Goal: Feedback & Contribution: Submit feedback/report problem

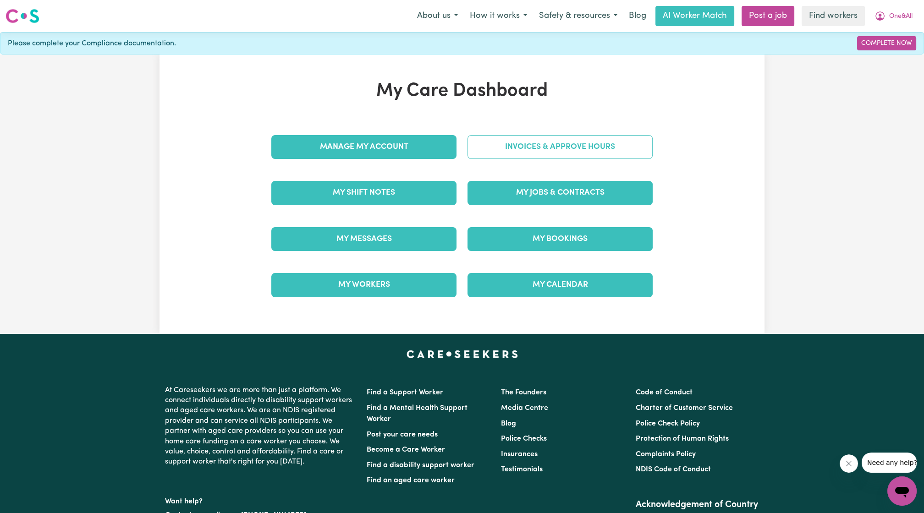
click at [483, 149] on link "Invoices & Approve Hours" at bounding box center [560, 147] width 185 height 24
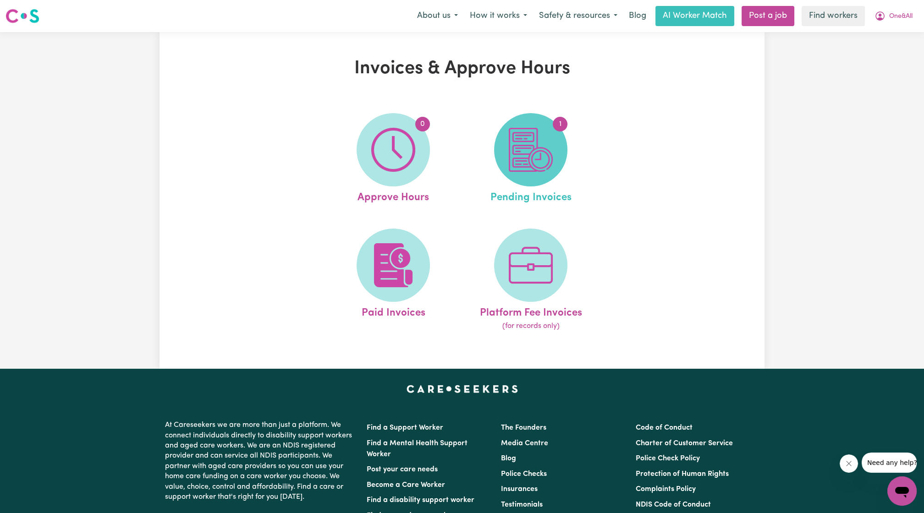
click at [548, 138] on img at bounding box center [531, 150] width 44 height 44
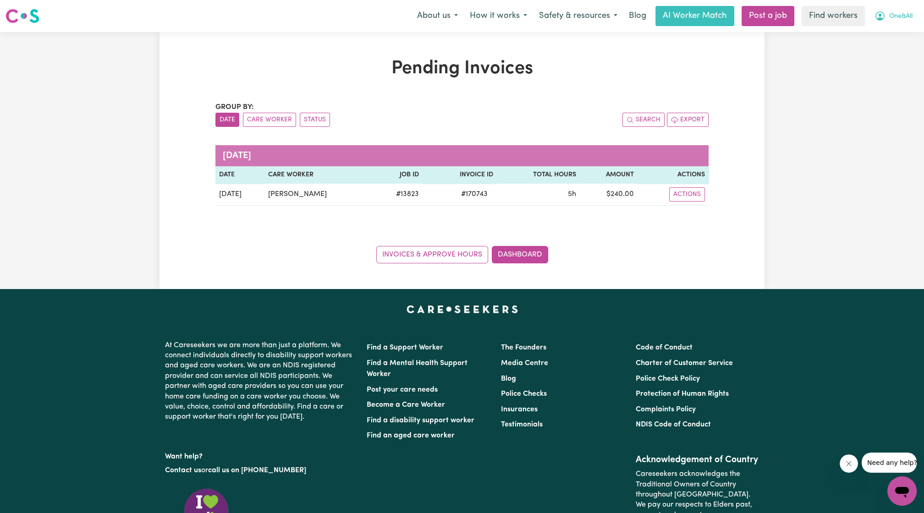
click at [883, 15] on icon "My Account" at bounding box center [880, 16] width 11 height 11
click at [873, 29] on link "My Dashboard" at bounding box center [882, 35] width 72 height 17
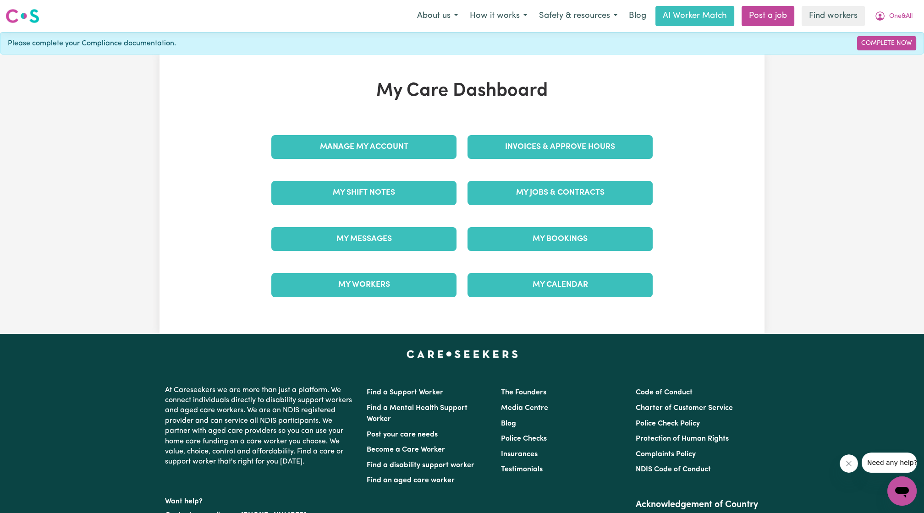
click at [401, 133] on div "Manage My Account" at bounding box center [364, 147] width 196 height 46
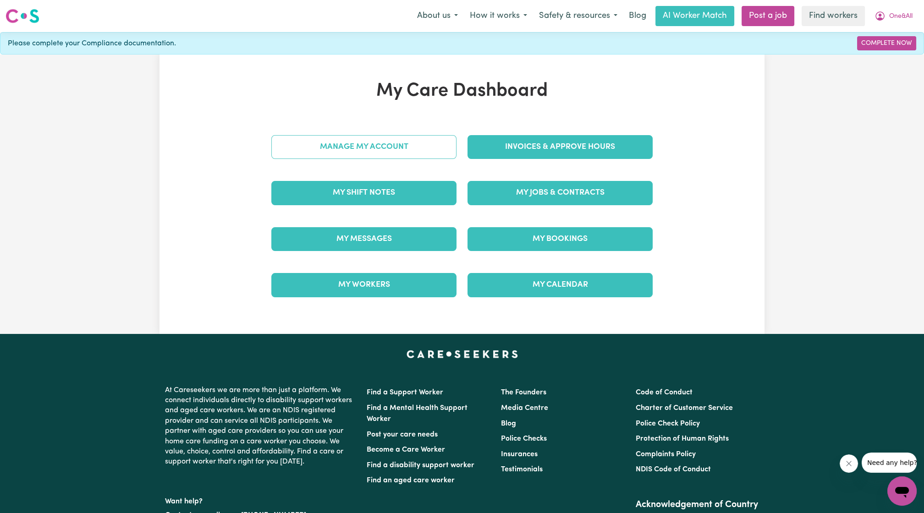
click at [396, 139] on link "Manage My Account" at bounding box center [363, 147] width 185 height 24
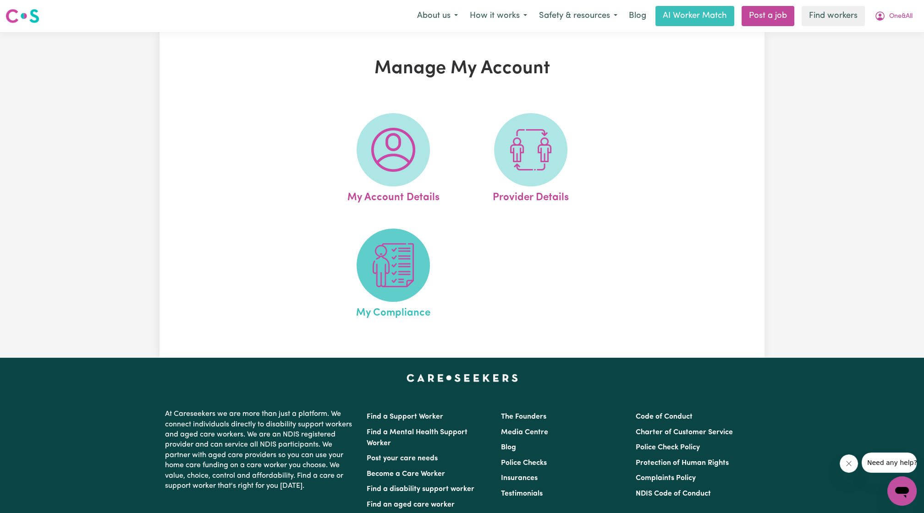
click at [397, 301] on span at bounding box center [393, 265] width 73 height 73
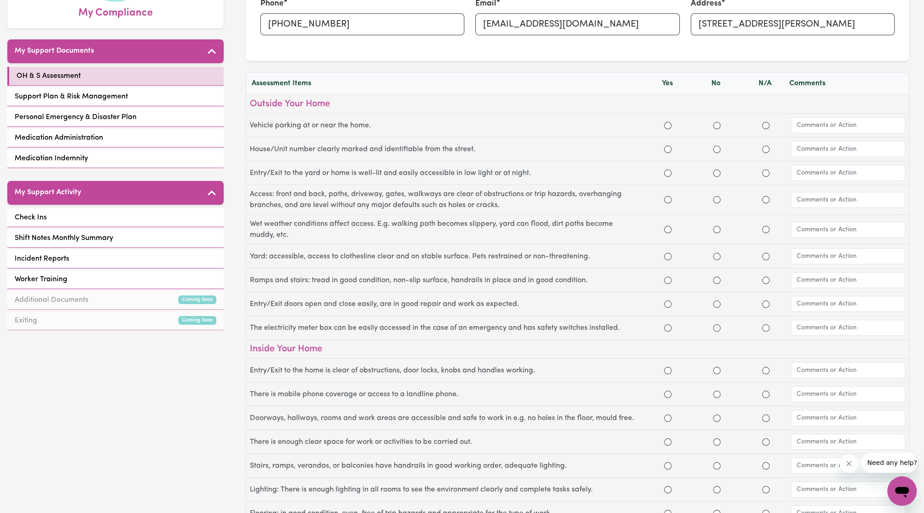
scroll to position [166, 0]
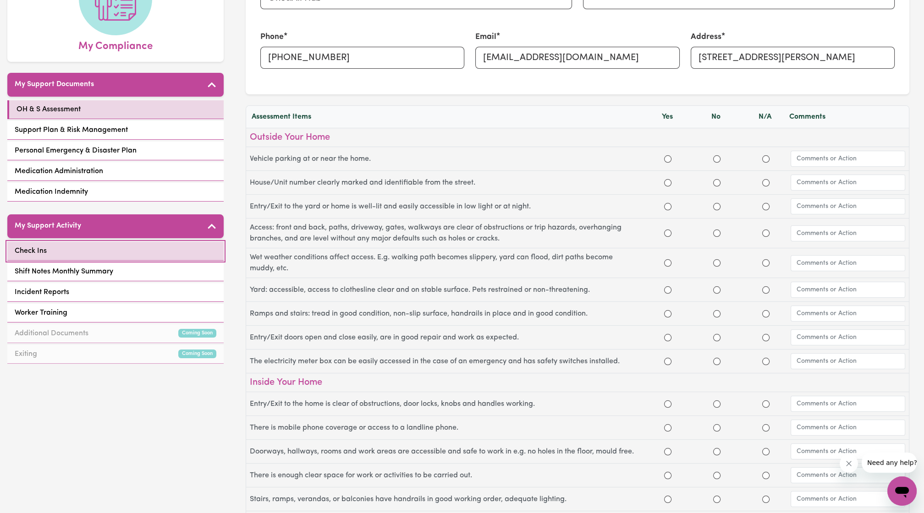
click at [147, 251] on link "Check Ins" at bounding box center [115, 251] width 216 height 19
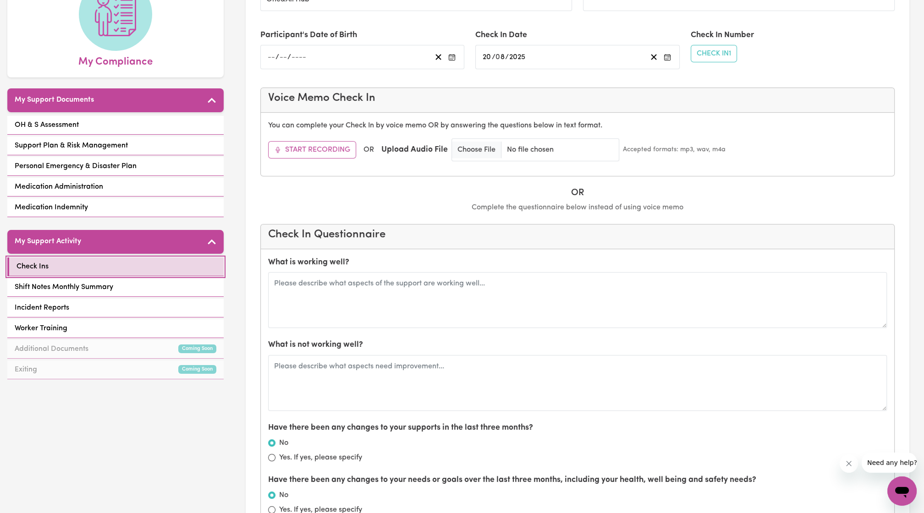
scroll to position [119, 0]
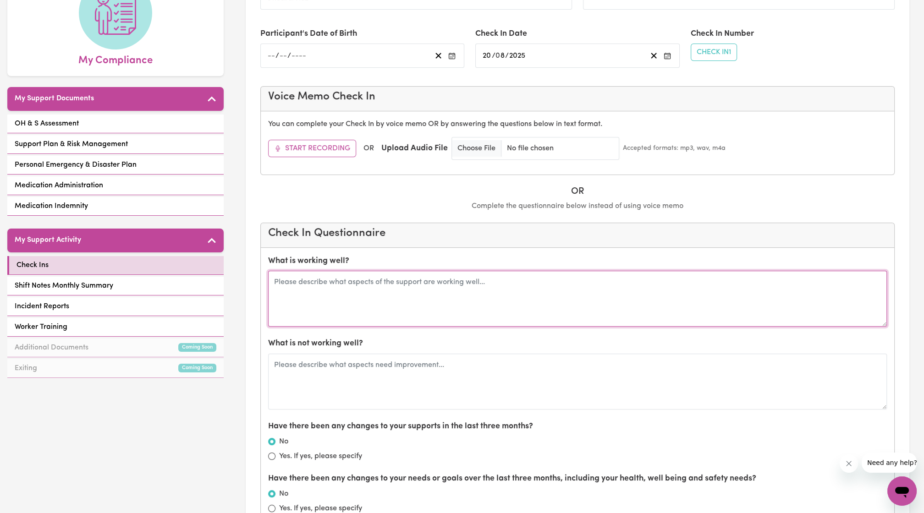
click at [385, 286] on textarea at bounding box center [577, 299] width 619 height 56
type textarea "[PERSON_NAME] is a great support worker, has been very helpful."
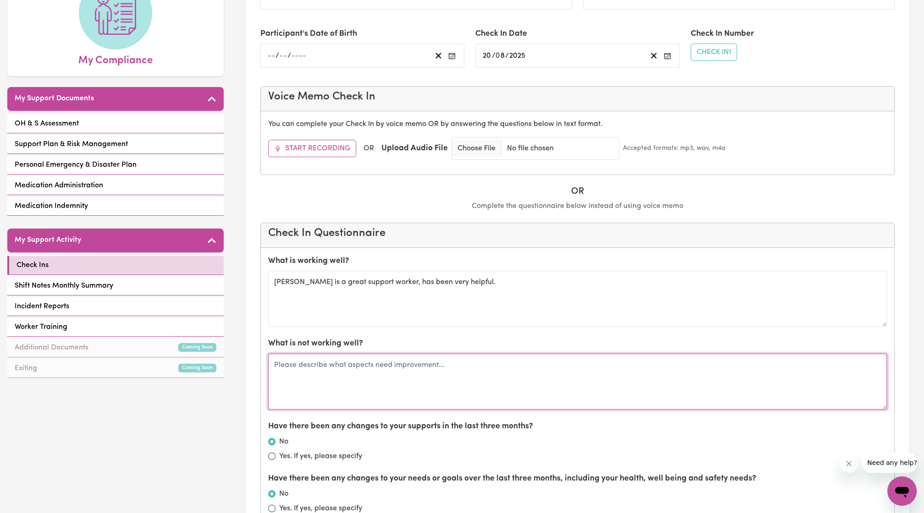
click at [389, 381] on textarea at bounding box center [577, 382] width 619 height 56
type textarea "H"
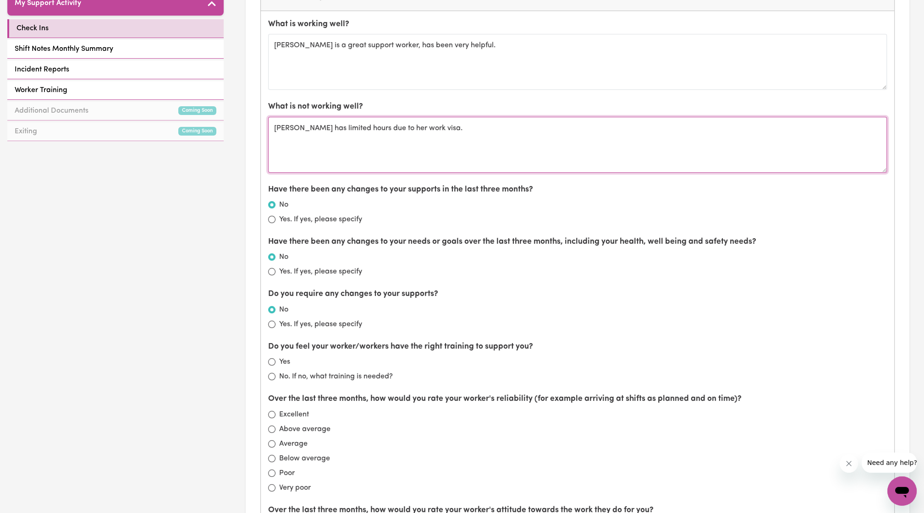
scroll to position [356, 0]
type textarea "[PERSON_NAME] has limited hours due to her work visa."
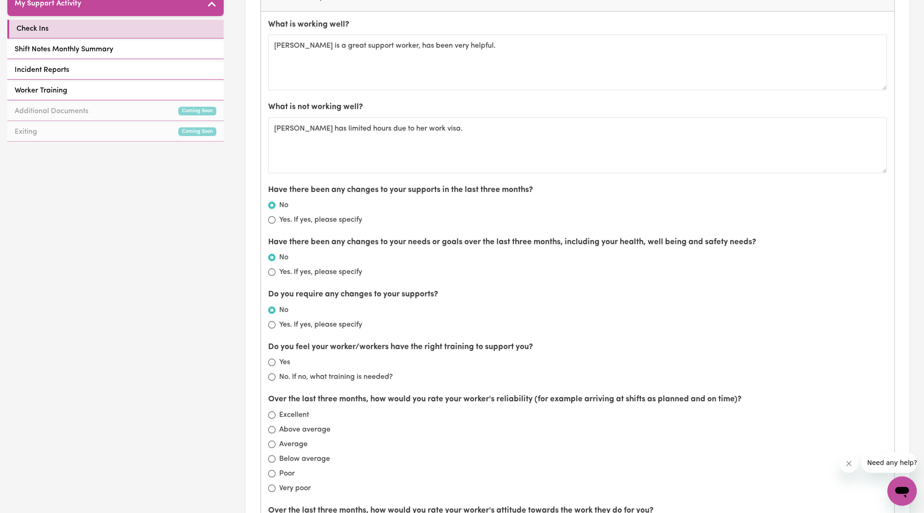
click at [280, 215] on label "Yes. If yes, please specify" at bounding box center [320, 220] width 83 height 11
click at [275, 216] on input "Yes. If yes, please specify" at bounding box center [271, 219] width 7 height 7
radio input "true"
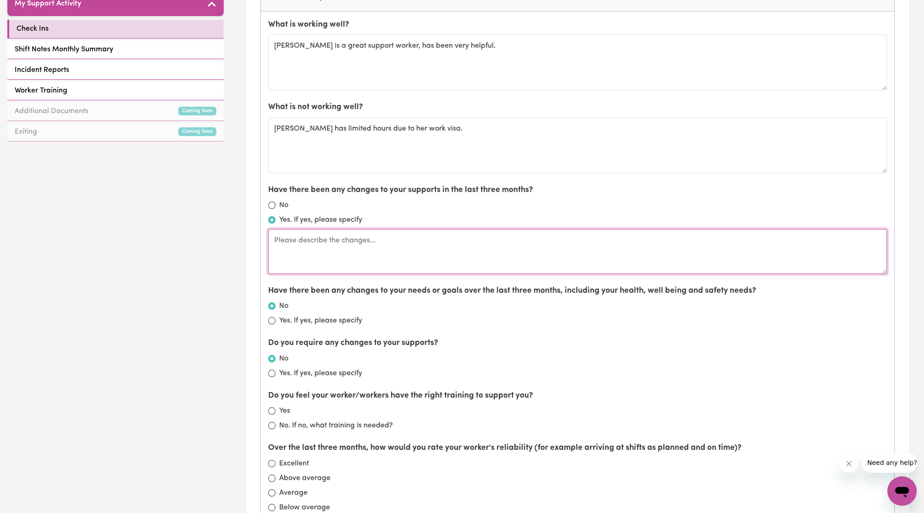
click at [327, 239] on textarea at bounding box center [577, 251] width 619 height 45
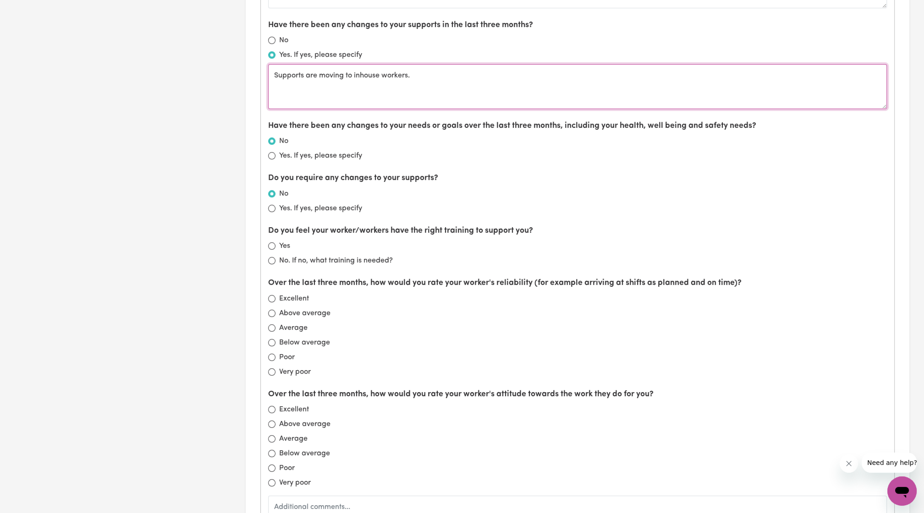
scroll to position [522, 0]
type textarea "Supports are moving to inhouse workers."
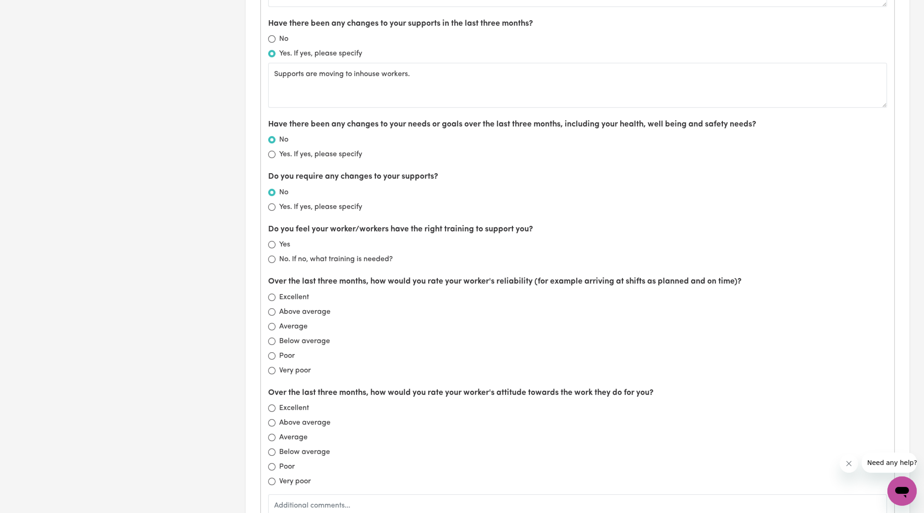
click at [280, 239] on label "Yes" at bounding box center [284, 244] width 11 height 11
click at [275, 241] on input "Yes" at bounding box center [271, 244] width 7 height 7
radio input "true"
click at [274, 299] on div "Excellent" at bounding box center [577, 297] width 619 height 11
click at [271, 295] on input "Excellent" at bounding box center [271, 297] width 7 height 7
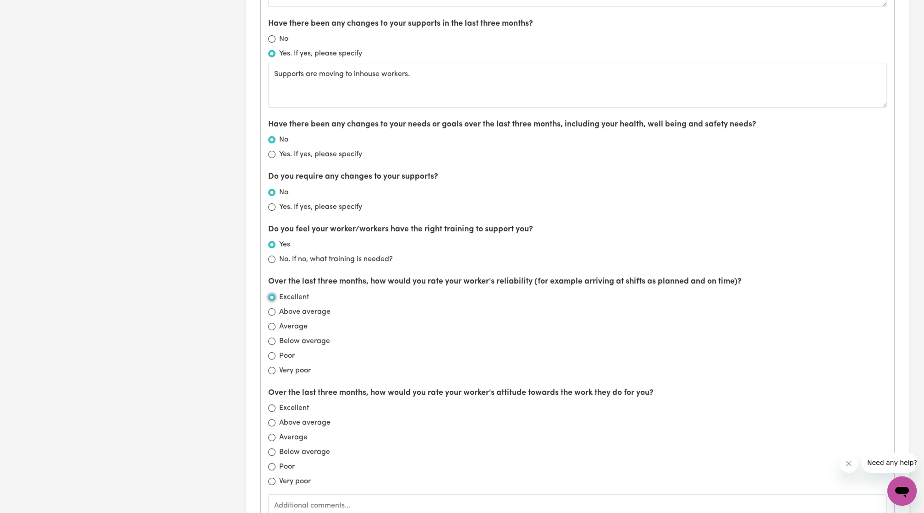
radio input "true"
click at [275, 405] on input "Excellent" at bounding box center [271, 408] width 7 height 7
radio input "true"
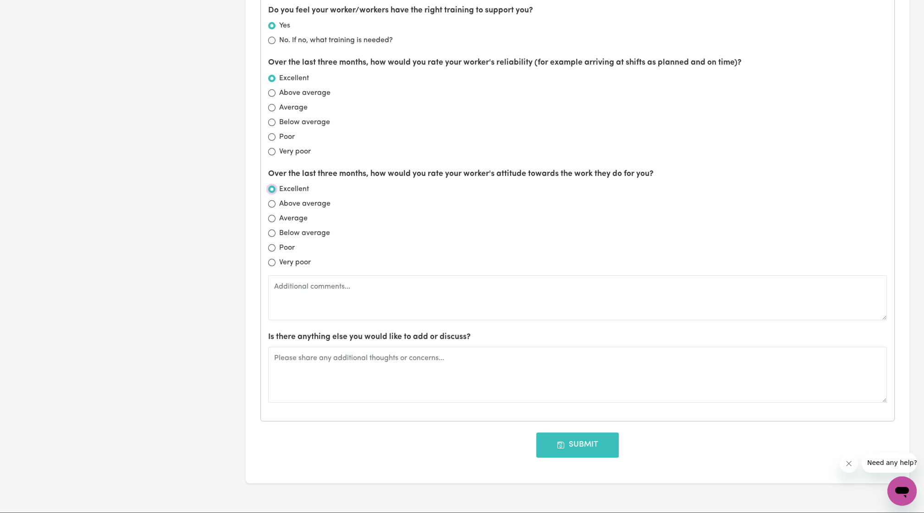
scroll to position [741, 0]
click at [571, 439] on button "Submit" at bounding box center [577, 445] width 83 height 25
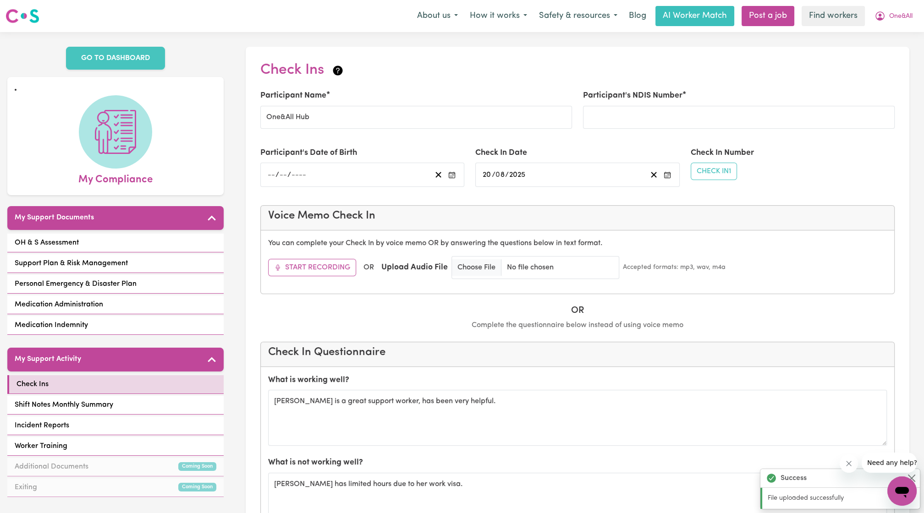
click at [884, 26] on div "About us How it works Safety & resources Blog AI Worker Match Post a job Find w…" at bounding box center [664, 16] width 507 height 20
click at [897, 14] on span "One&All" at bounding box center [900, 16] width 23 height 10
click at [876, 52] on link "Logout" at bounding box center [882, 52] width 72 height 17
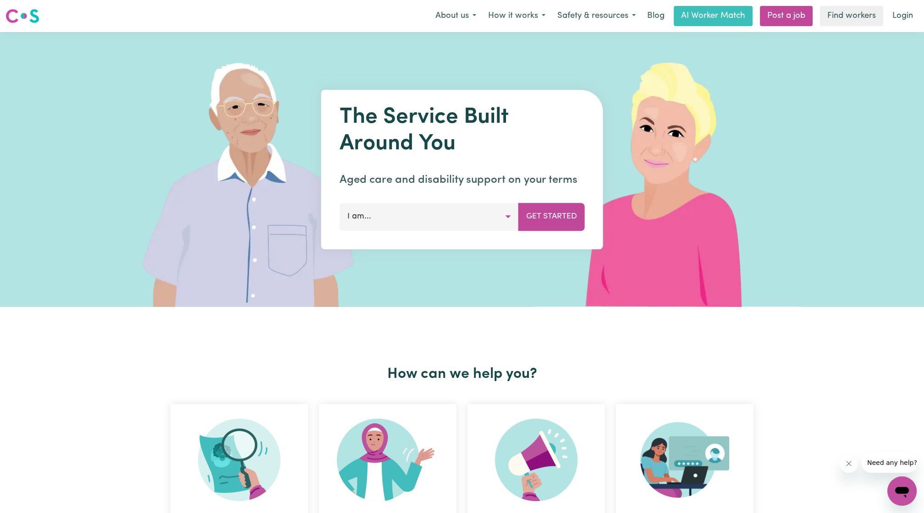
click at [898, 26] on div "Menu About us How it works Safety & resources Blog AI Worker Match Post a job F…" at bounding box center [462, 16] width 924 height 21
click at [904, 21] on link "Login" at bounding box center [903, 16] width 32 height 20
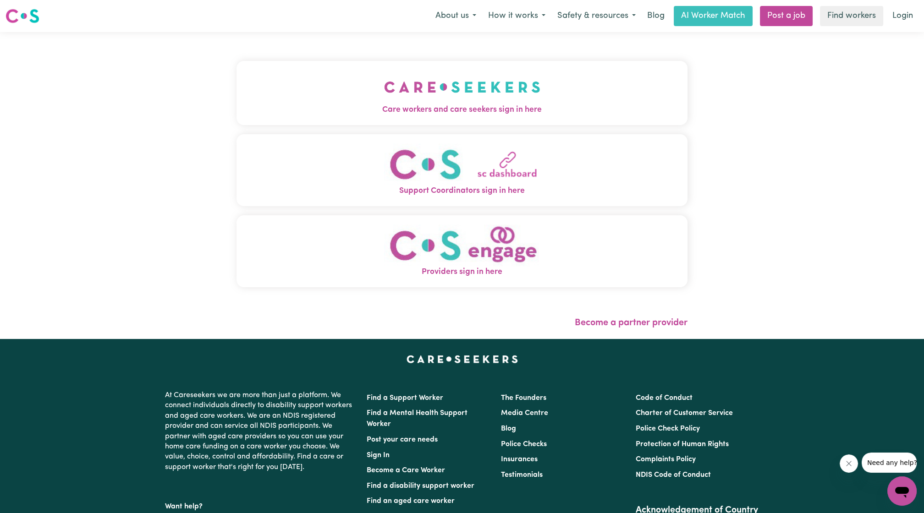
click at [505, 121] on button "Care workers and care seekers sign in here" at bounding box center [462, 93] width 451 height 64
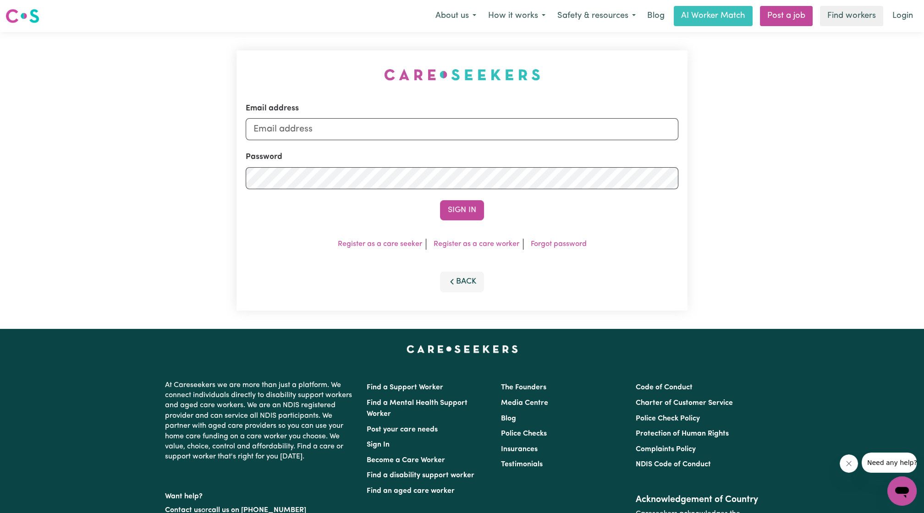
click at [392, 155] on div "Password" at bounding box center [462, 170] width 433 height 38
click at [407, 134] on input "Email address" at bounding box center [462, 129] width 433 height 22
drag, startPoint x: 302, startPoint y: 133, endPoint x: 532, endPoint y: 107, distance: 232.0
click at [532, 107] on div "Email address [EMAIL_ADDRESS][PERSON_NAME][DOMAIN_NAME]" at bounding box center [462, 122] width 433 height 38
type input "superuser~[EMAIL_ADDRESS][PERSON_NAME][DOMAIN_NAME]"
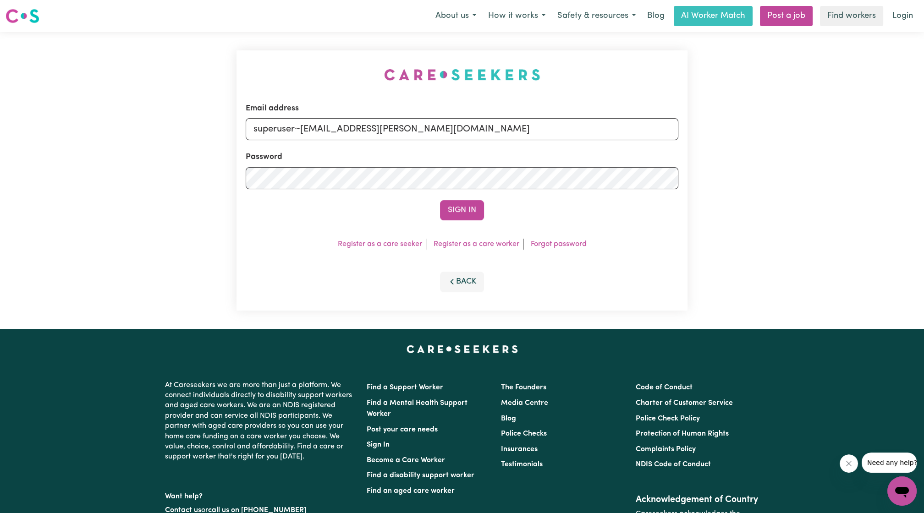
click at [440, 200] on button "Sign In" at bounding box center [462, 210] width 44 height 20
